Goal: Find specific page/section: Find specific page/section

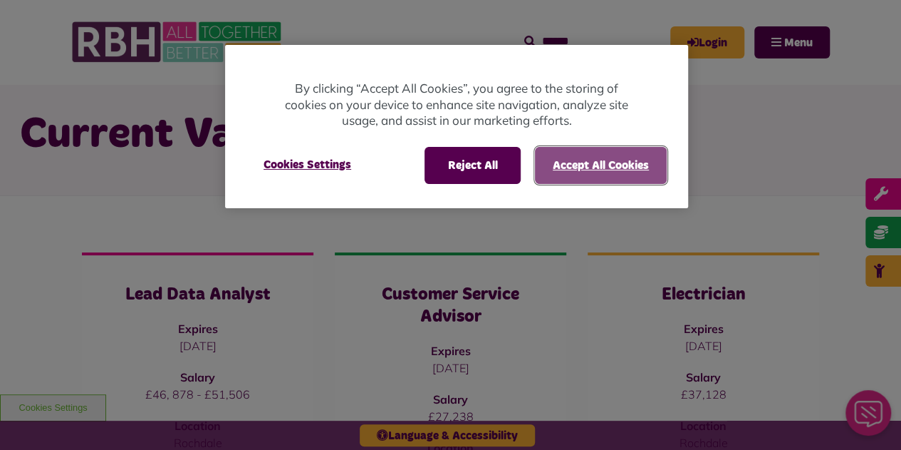
click at [584, 158] on button "Accept All Cookies" at bounding box center [601, 165] width 132 height 37
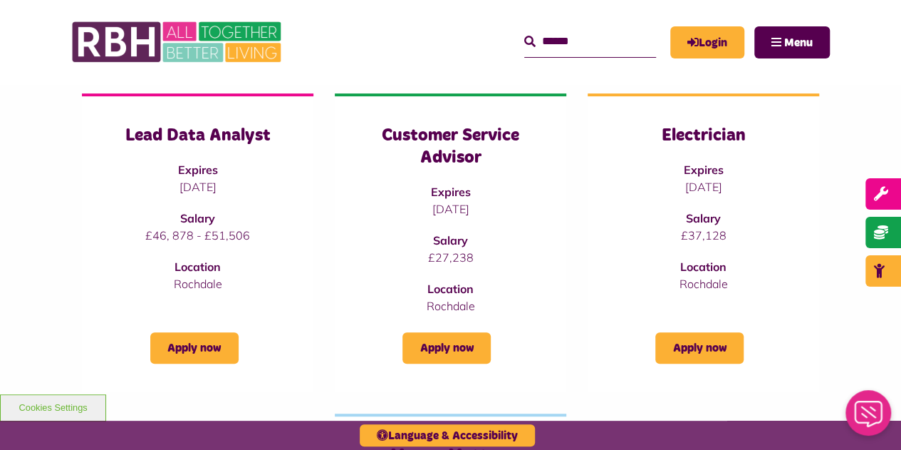
scroll to position [202, 0]
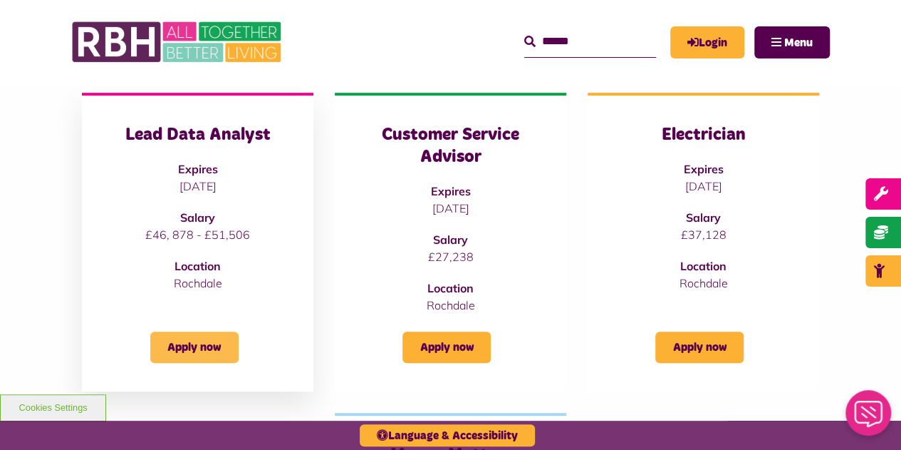
click at [182, 344] on link "Apply now" at bounding box center [194, 346] width 88 height 31
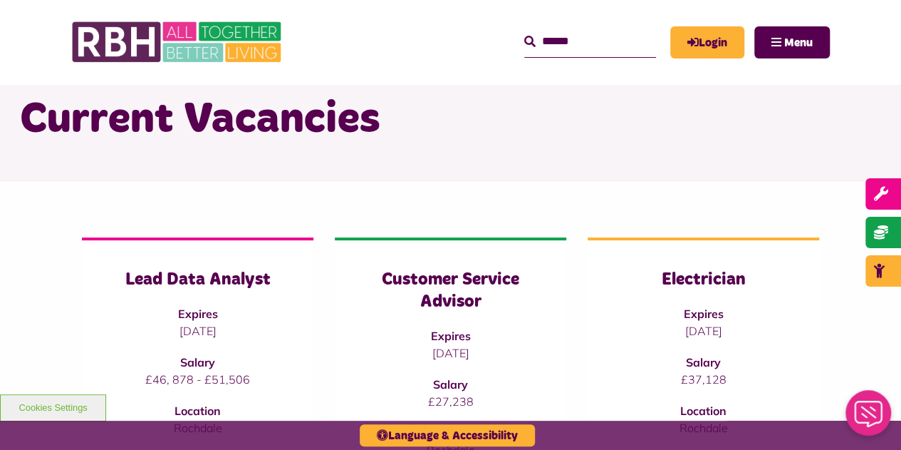
scroll to position [58, 0]
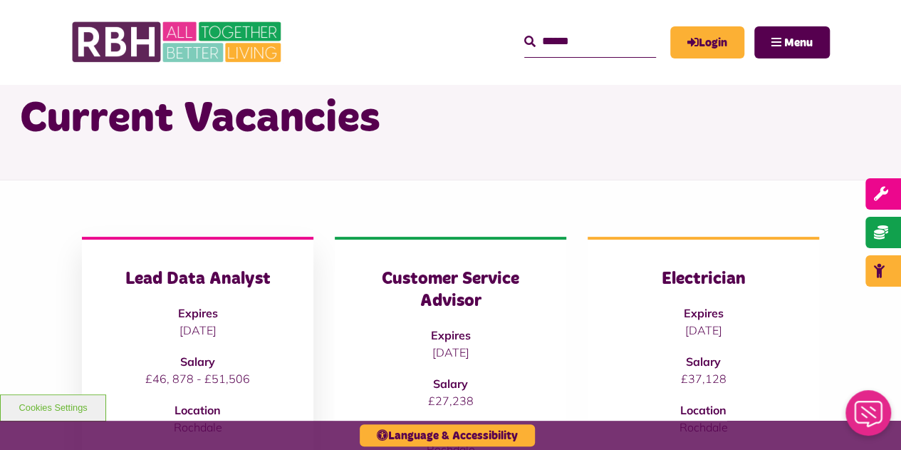
click at [231, 285] on h3 "Lead Data Analyst" at bounding box center [197, 279] width 175 height 22
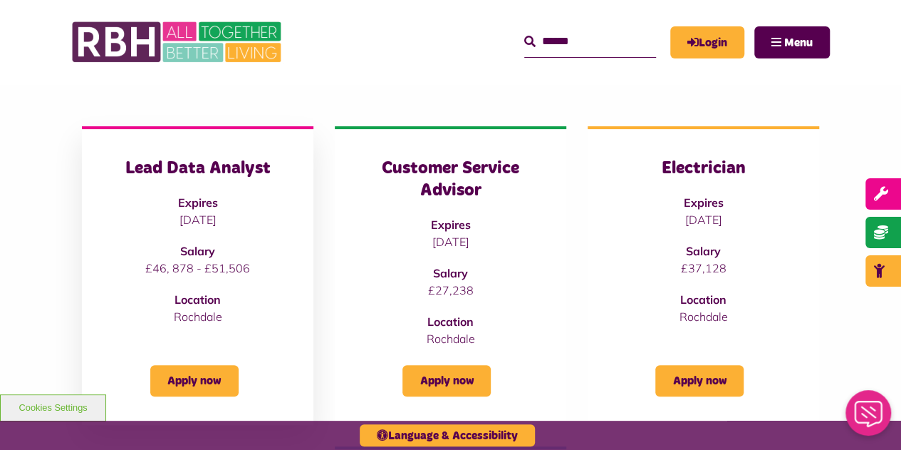
scroll to position [168, 0]
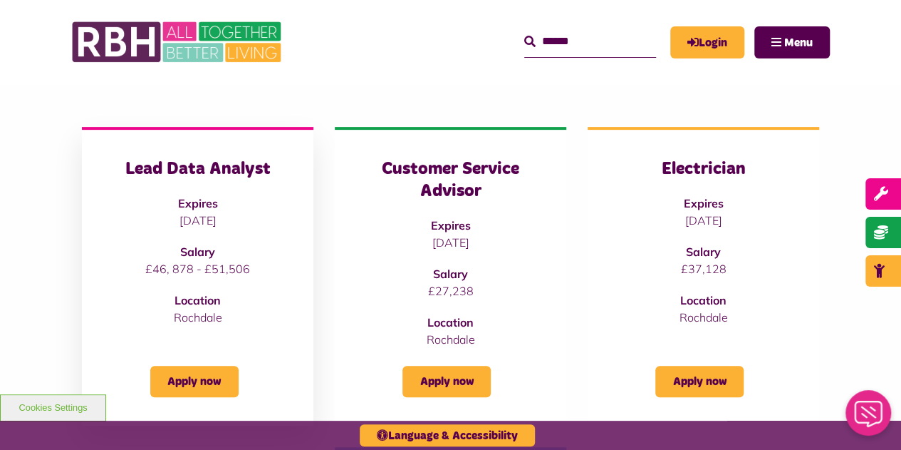
click at [208, 170] on h3 "Lead Data Analyst" at bounding box center [197, 169] width 175 height 22
click at [194, 378] on link "Apply now" at bounding box center [194, 381] width 88 height 31
